Goal: Check status: Check status

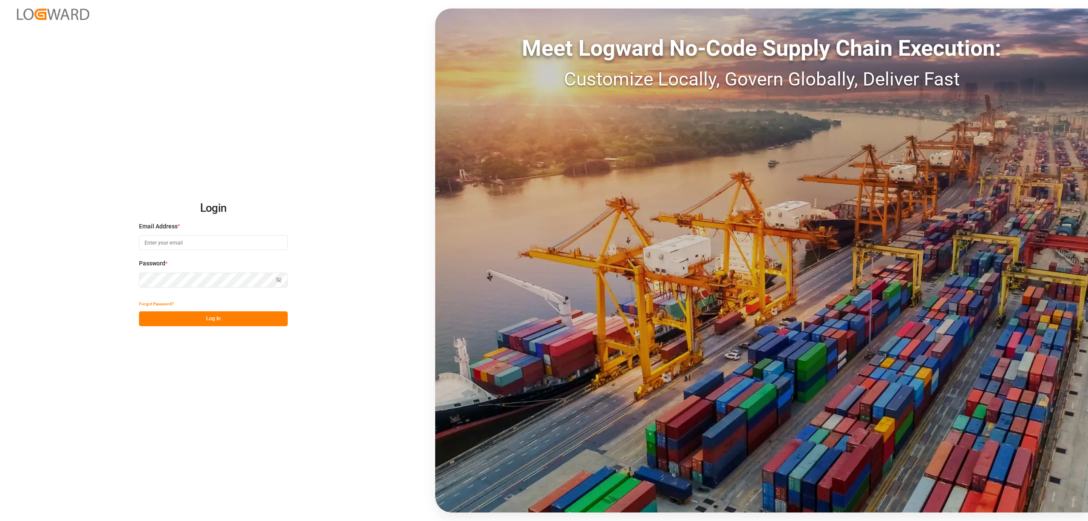
click at [177, 240] on input at bounding box center [213, 242] width 149 height 15
type input "[PERSON_NAME][EMAIL_ADDRESS][PERSON_NAME][DOMAIN_NAME]"
click at [240, 315] on button "Log In" at bounding box center [213, 318] width 149 height 15
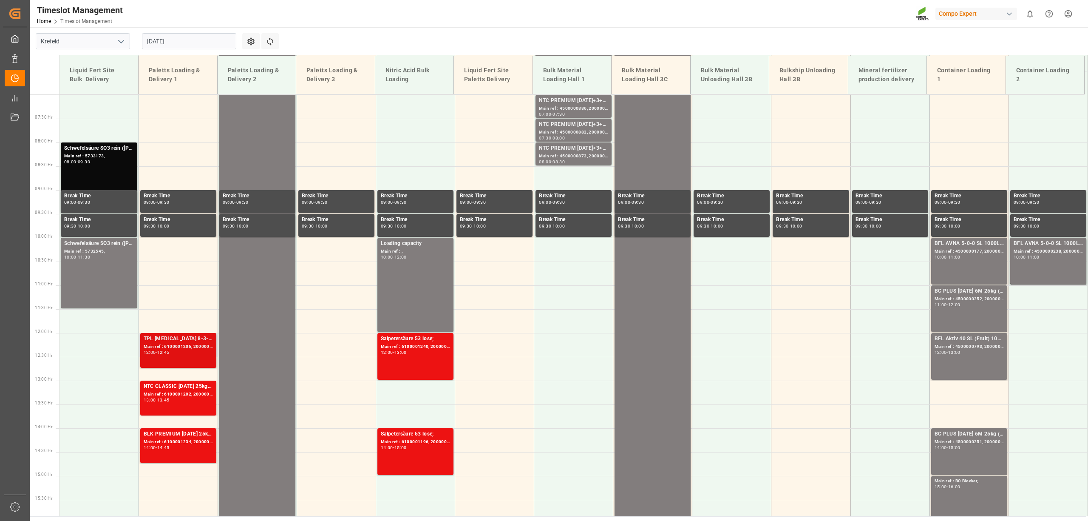
scroll to position [301, 0]
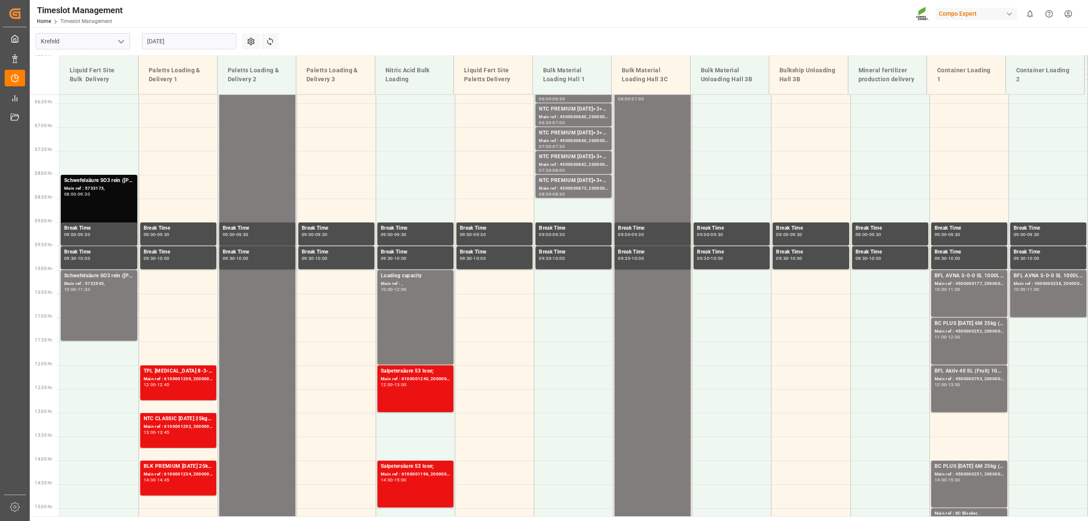
click at [143, 43] on input "[DATE]" at bounding box center [189, 41] width 94 height 16
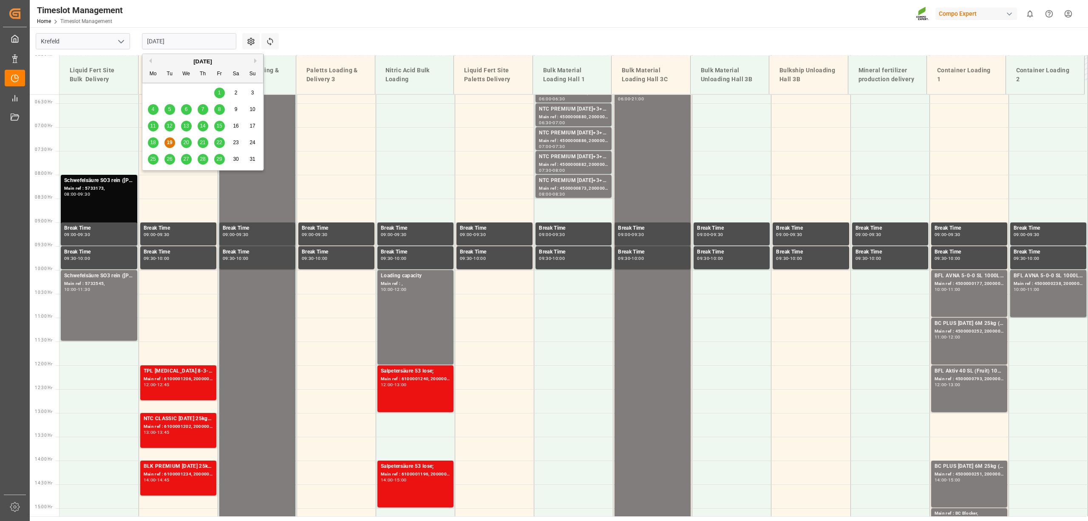
click at [189, 142] on span "20" at bounding box center [186, 142] width 6 height 6
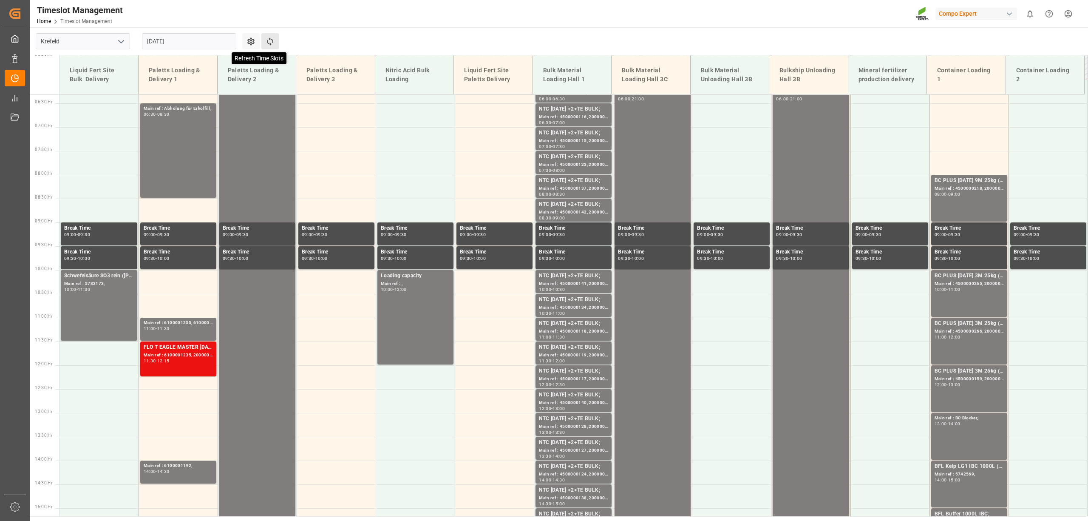
click at [272, 41] on icon at bounding box center [270, 41] width 6 height 8
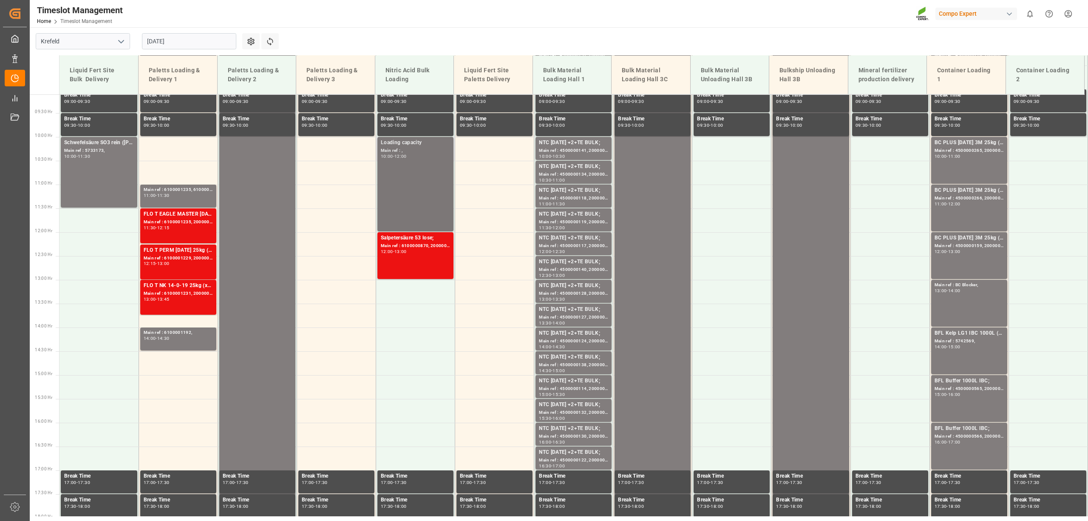
scroll to position [414, 0]
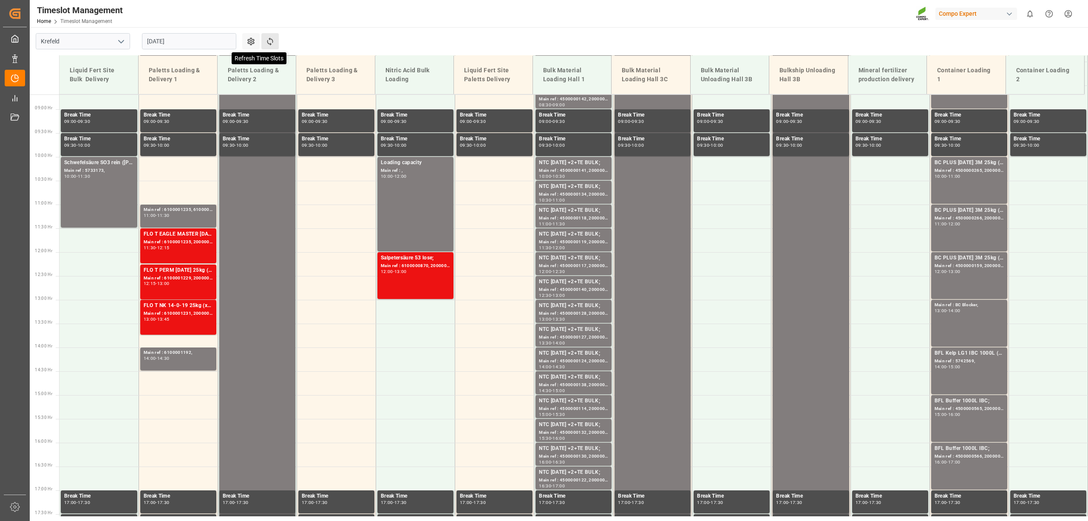
click at [272, 42] on icon at bounding box center [270, 41] width 6 height 8
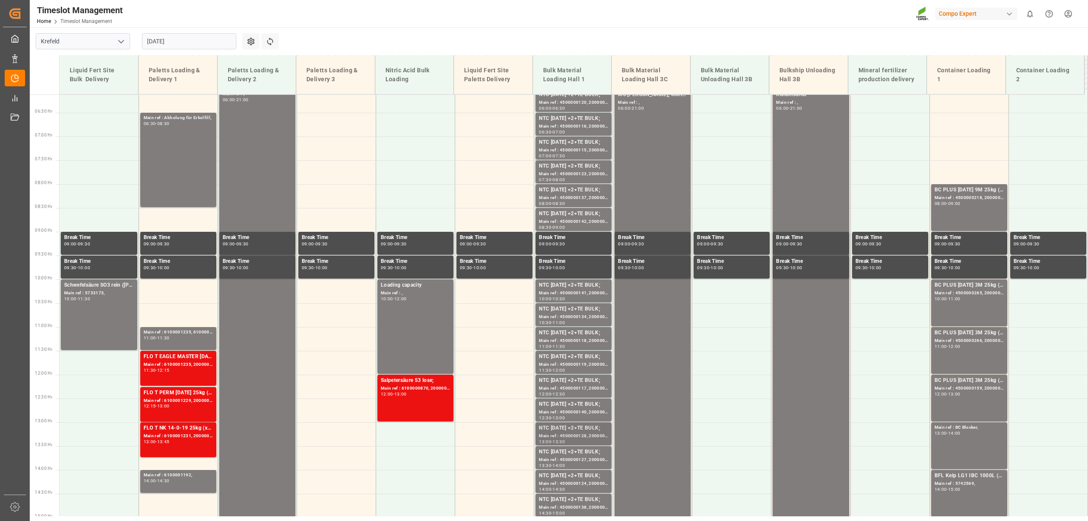
scroll to position [235, 0]
